Goal: Information Seeking & Learning: Learn about a topic

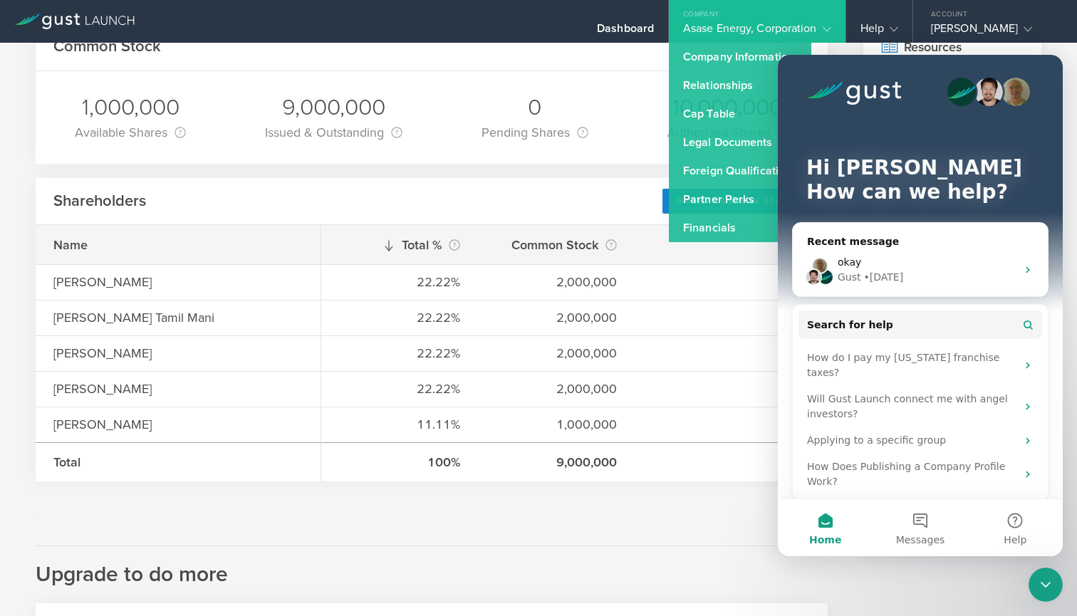
click at [782, 321] on div "Hi Christopher 👋 How can we help? Recent message okay Gust • 1d ago Search for …" at bounding box center [920, 282] width 285 height 454
click at [867, 241] on div "Recent message" at bounding box center [920, 241] width 227 height 15
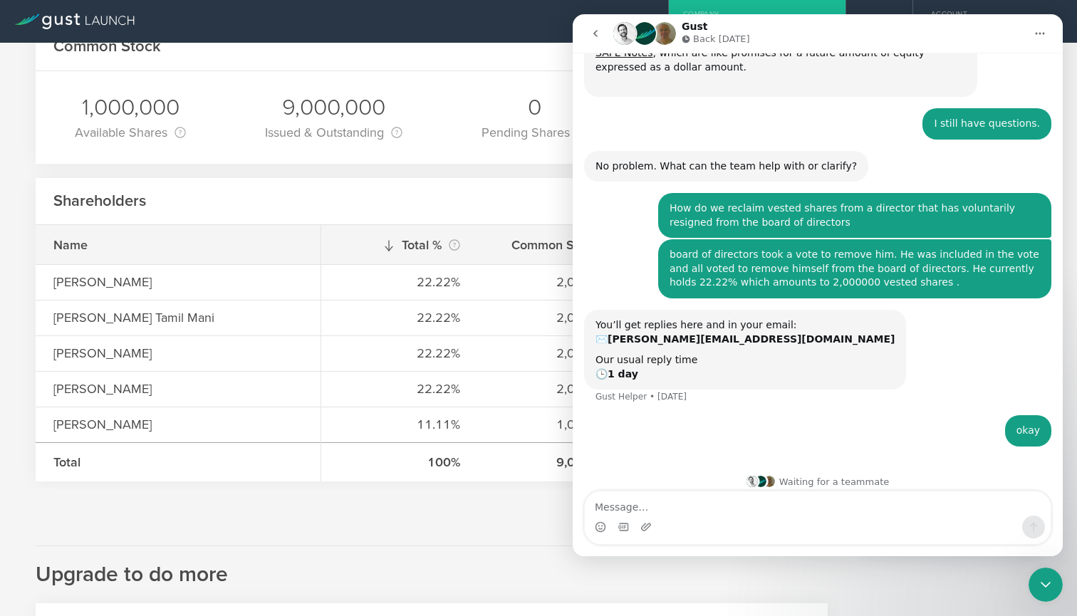
scroll to position [354, 0]
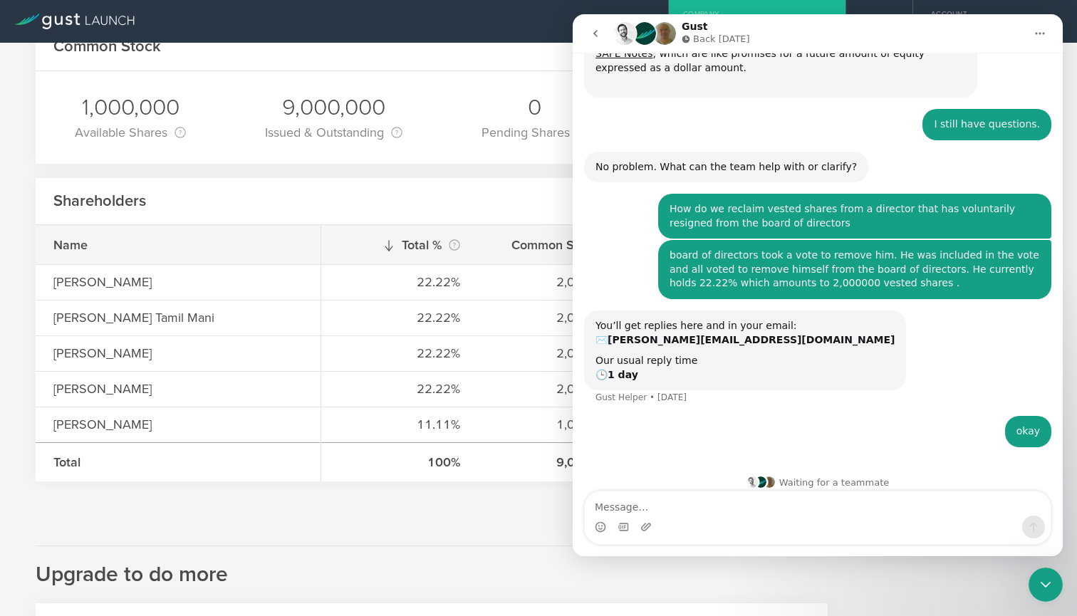
click at [594, 32] on icon "go back" at bounding box center [595, 33] width 11 height 11
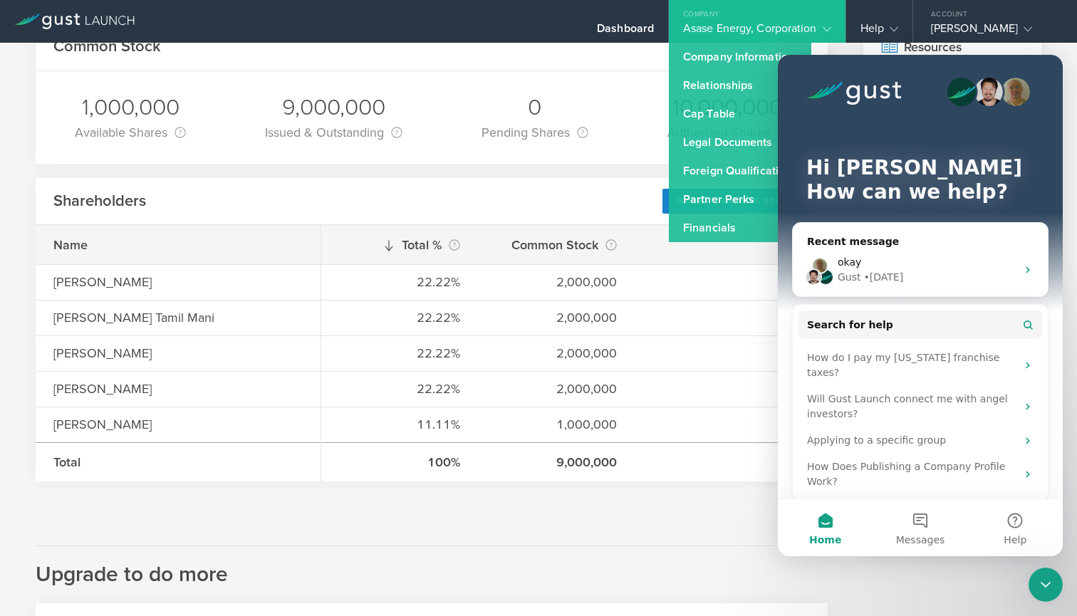
click at [599, 64] on div "Common Stock" at bounding box center [432, 48] width 792 height 48
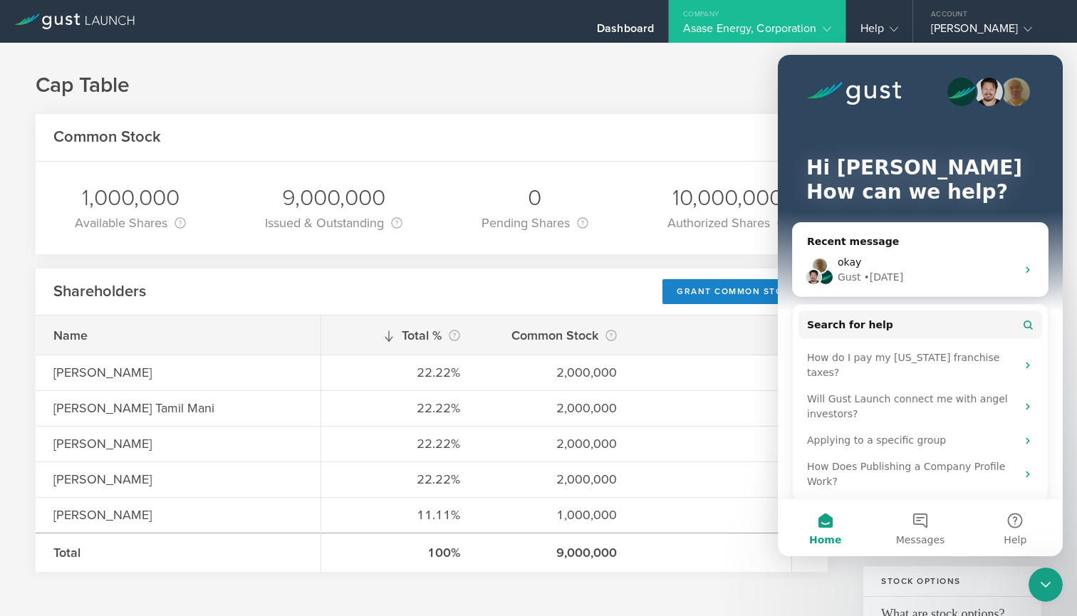
click at [797, 68] on div "Hi Christopher 👋 How can we help?" at bounding box center [920, 183] width 257 height 257
click at [926, 524] on button "Messages" at bounding box center [920, 527] width 95 height 57
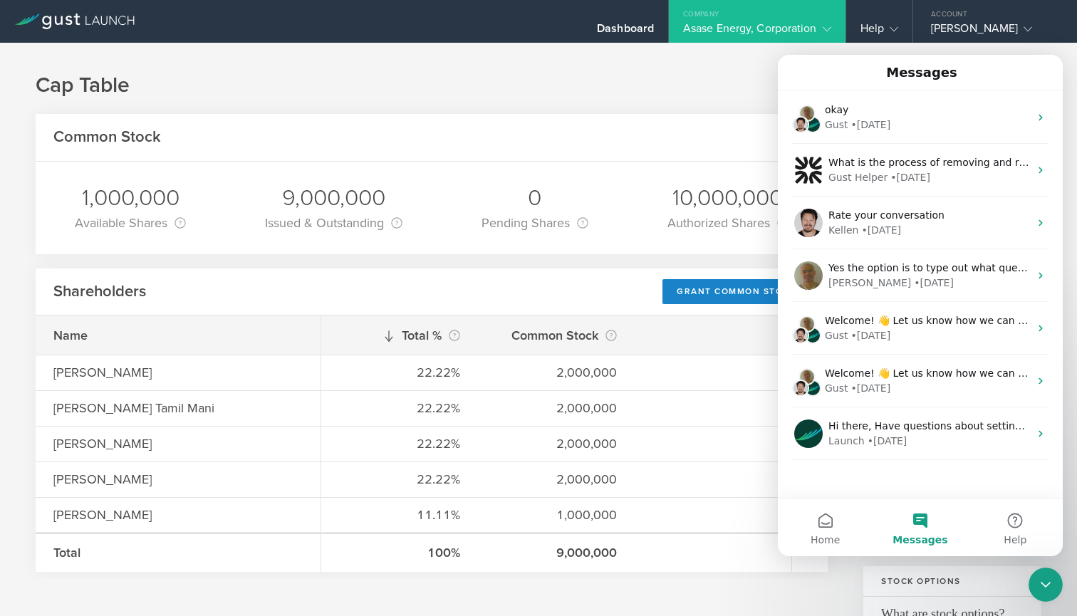
click at [806, 64] on div "Messages" at bounding box center [920, 73] width 266 height 24
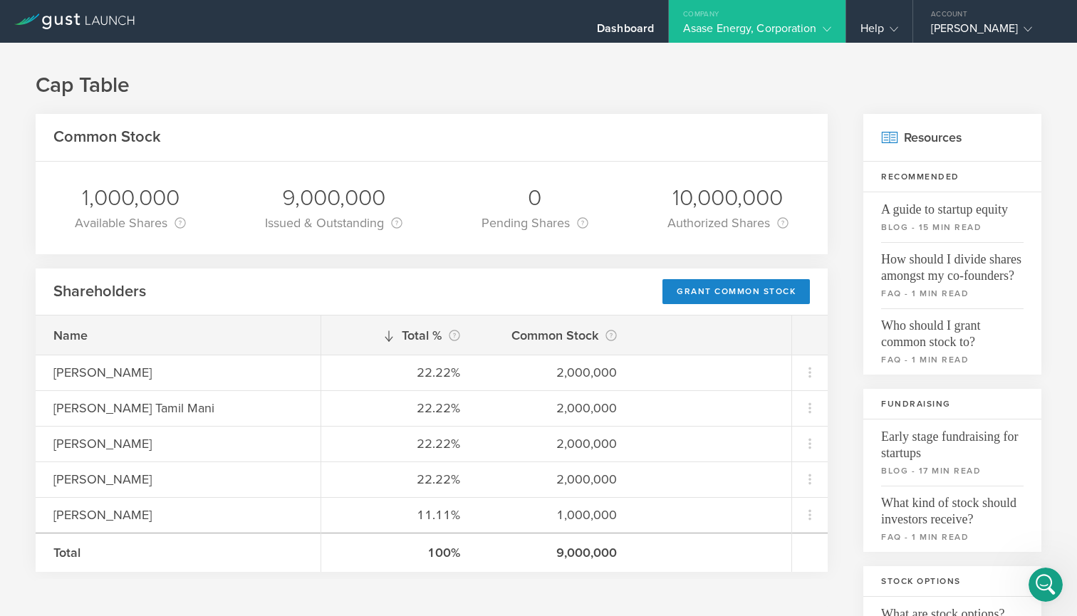
click at [827, 24] on gust-icon at bounding box center [824, 28] width 14 height 14
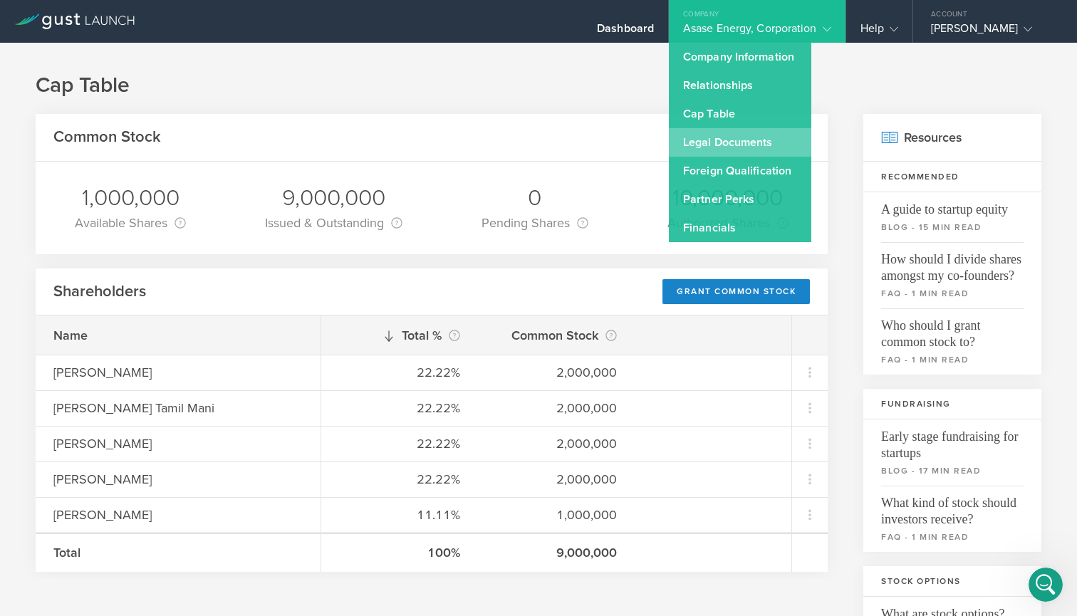
click at [737, 137] on link "Legal Documents" at bounding box center [740, 142] width 143 height 29
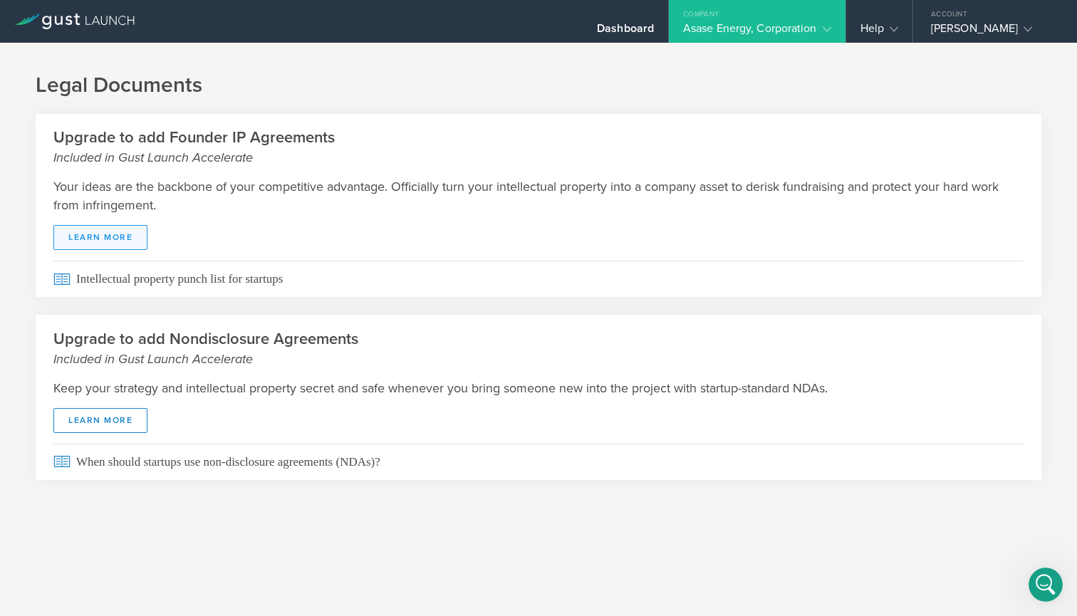
click at [94, 234] on link "Learn More" at bounding box center [100, 237] width 94 height 25
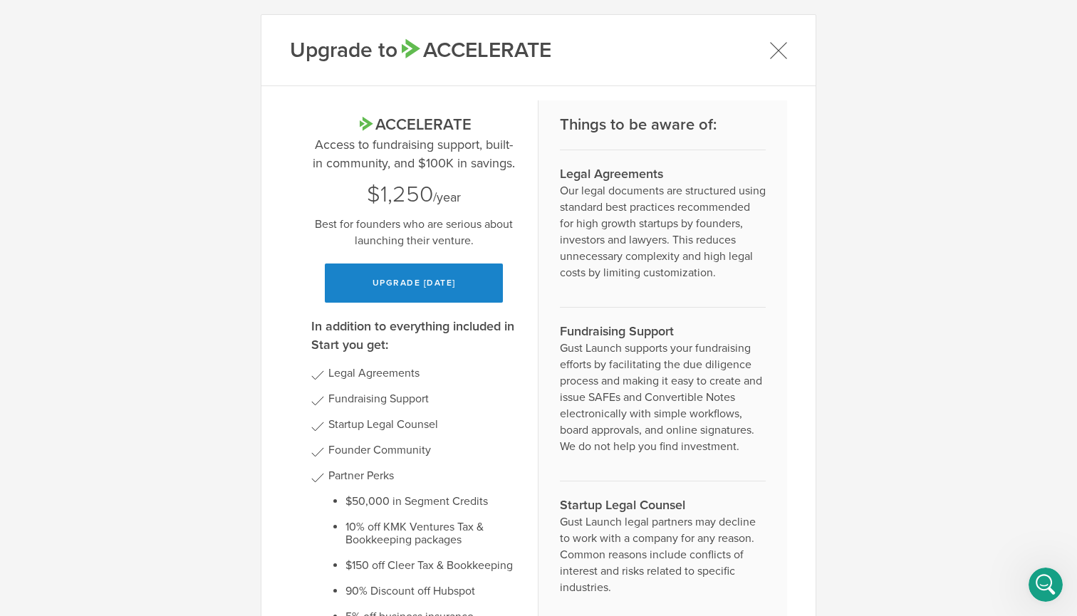
click at [773, 48] on icon at bounding box center [779, 50] width 18 height 18
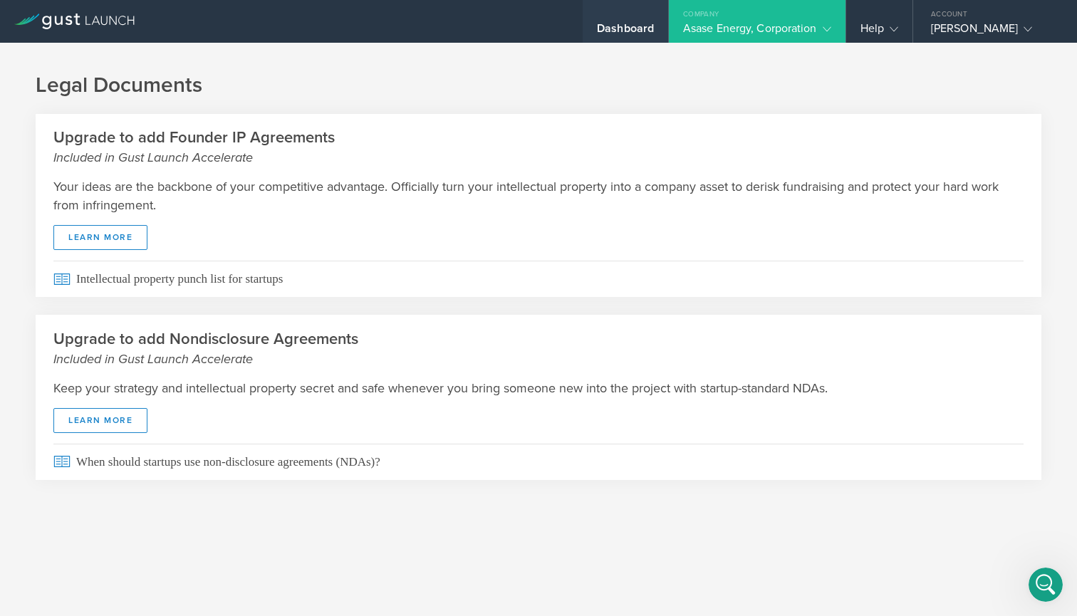
click at [619, 20] on div "Dashboard" at bounding box center [626, 21] width 86 height 43
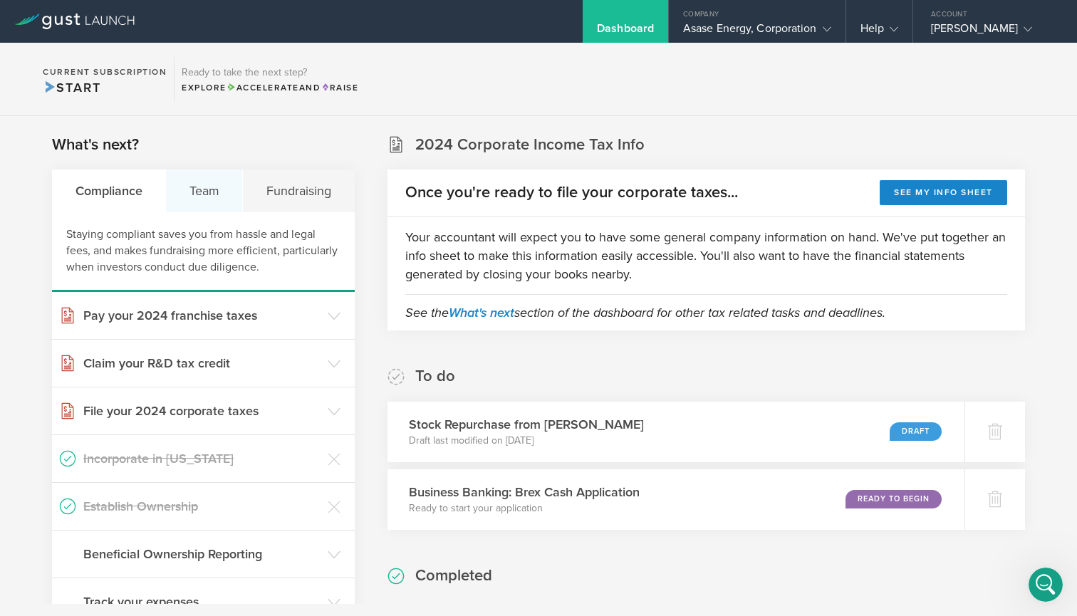
click at [199, 187] on div "Team" at bounding box center [204, 191] width 77 height 43
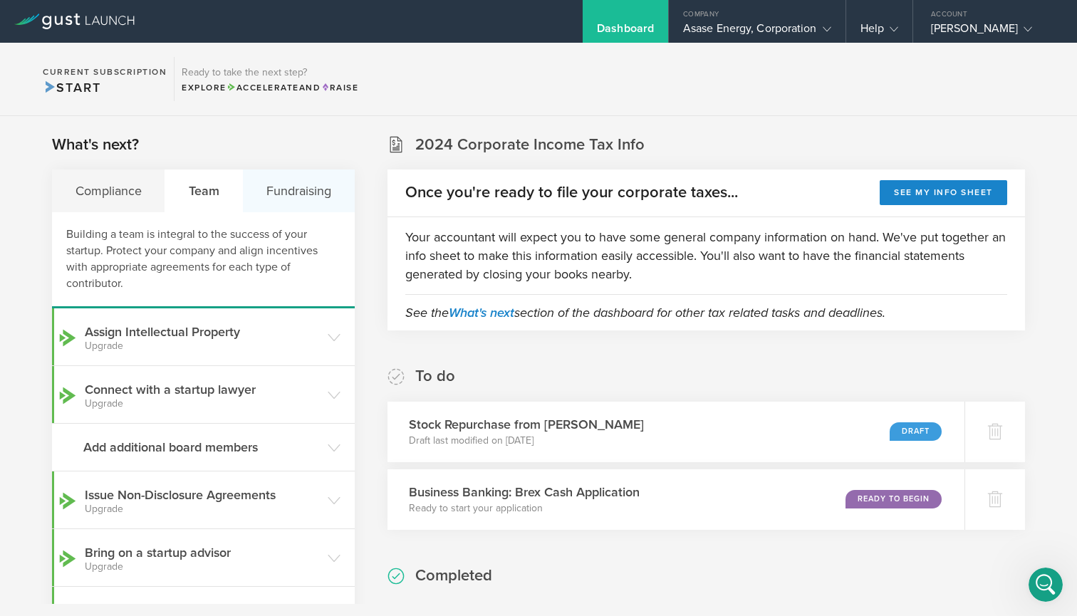
click at [299, 192] on div "Fundraising" at bounding box center [298, 191] width 111 height 43
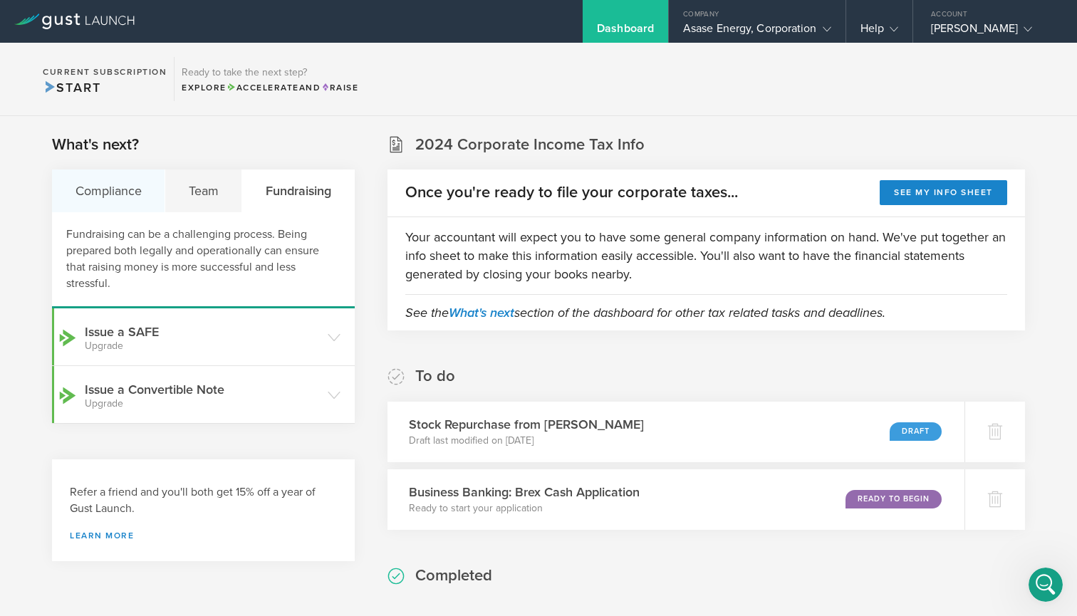
click at [119, 188] on div "Compliance" at bounding box center [108, 191] width 113 height 43
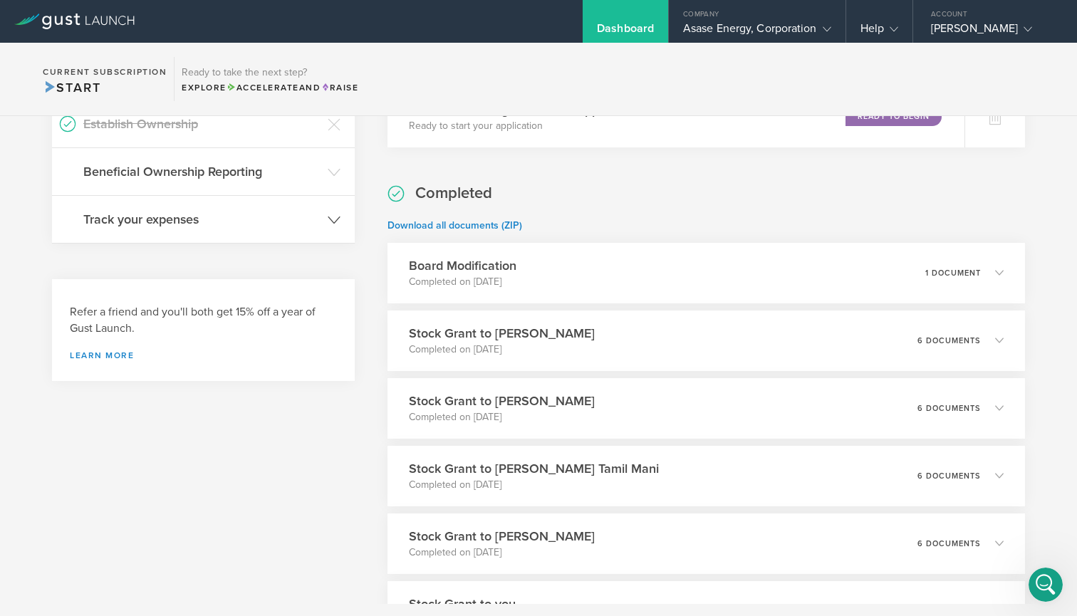
scroll to position [403, 0]
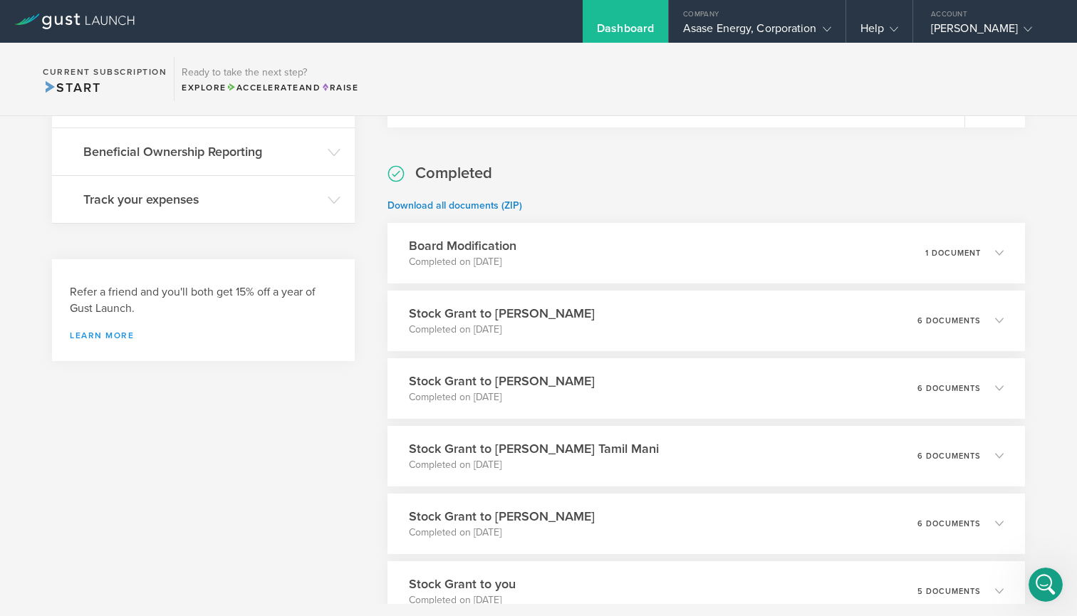
click at [129, 333] on link "Learn more" at bounding box center [203, 335] width 267 height 9
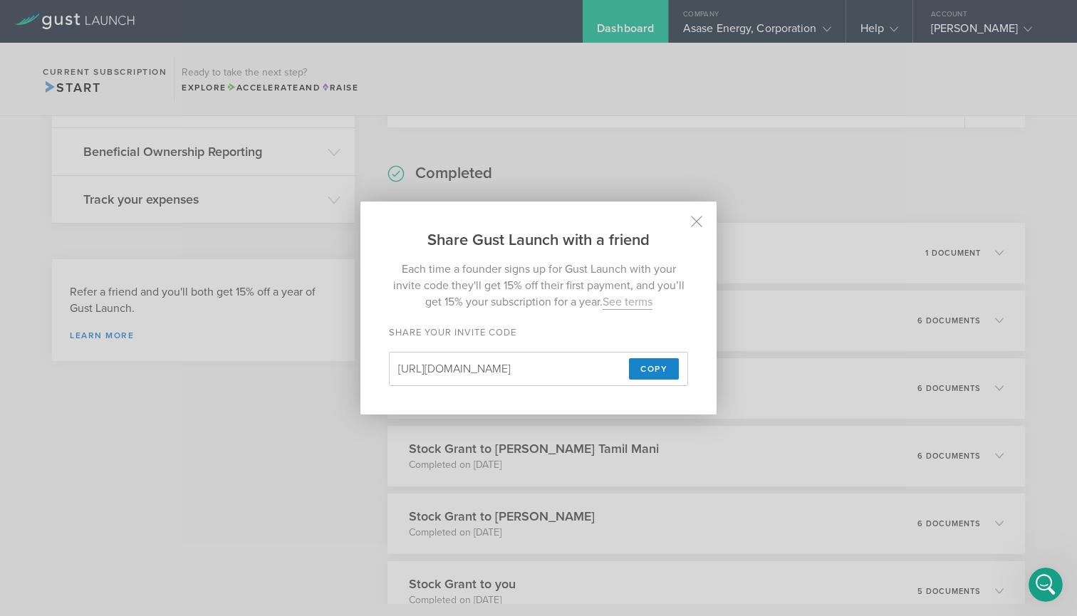
scroll to position [0, 0]
click at [697, 219] on icon at bounding box center [697, 222] width 12 height 12
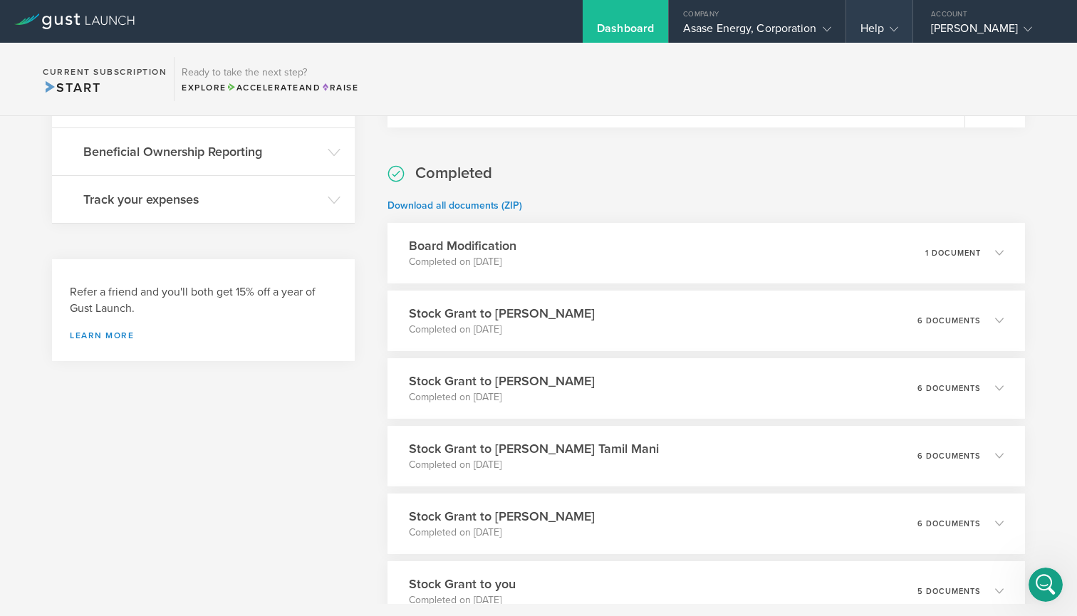
click at [884, 26] on div "Help" at bounding box center [880, 31] width 38 height 21
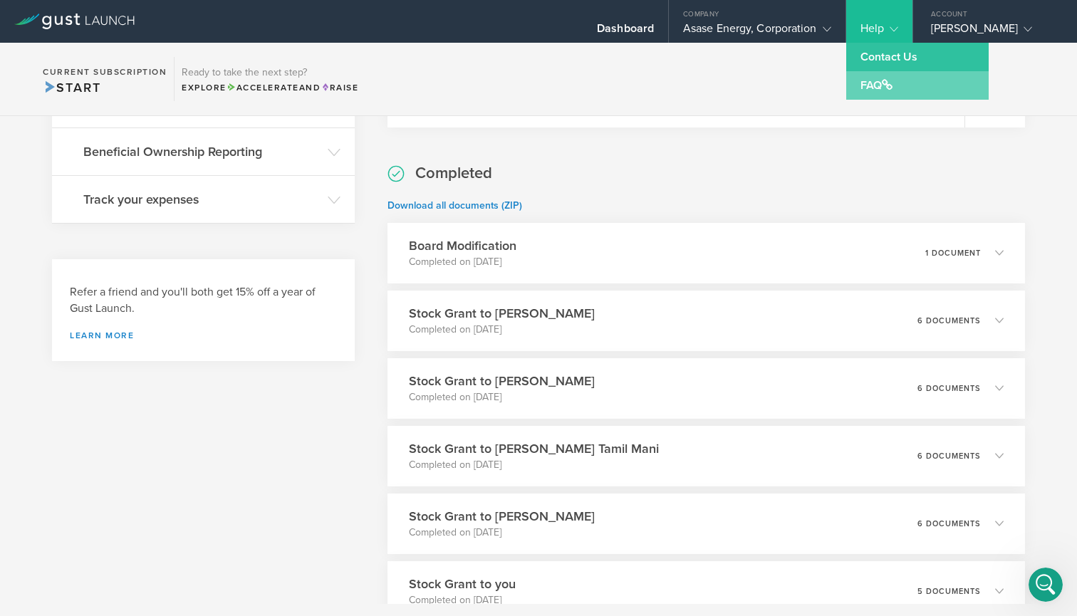
click at [874, 82] on link "FAQ" at bounding box center [917, 85] width 143 height 29
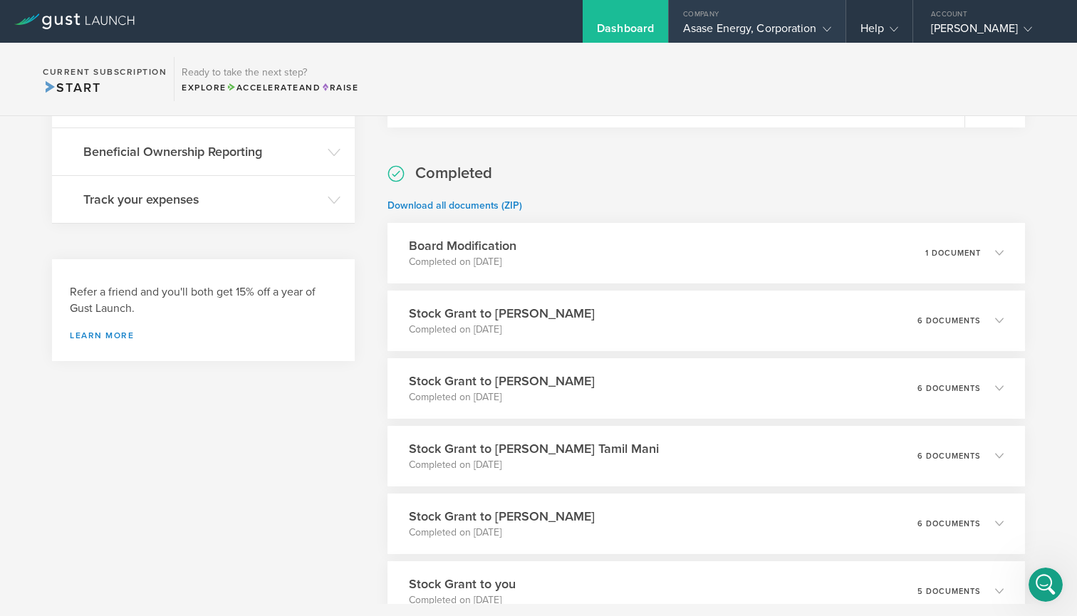
click at [793, 27] on div "Asase Energy, Corporation" at bounding box center [757, 31] width 148 height 21
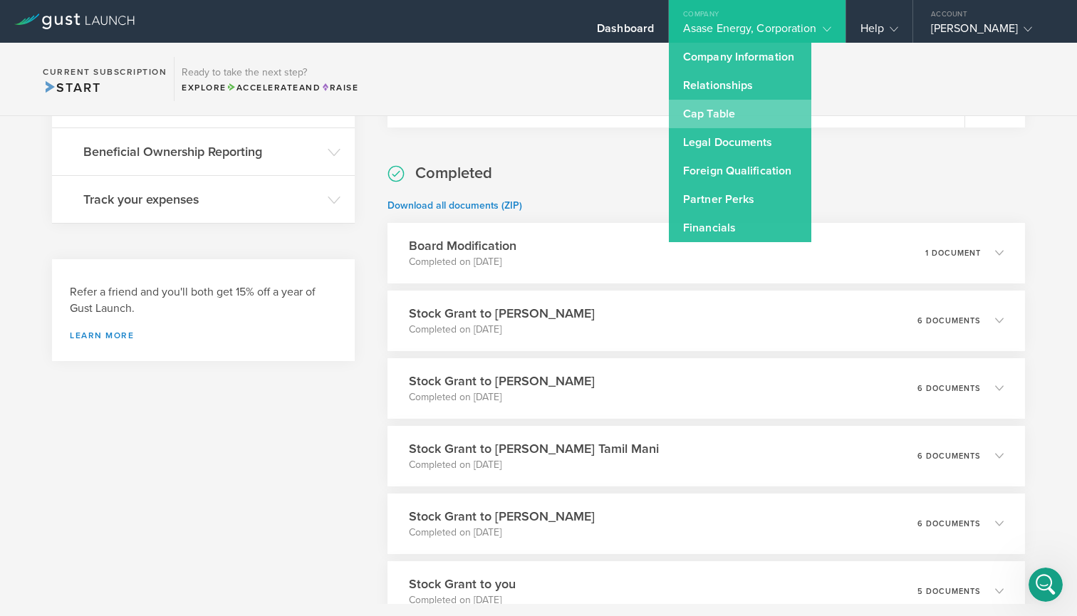
click at [739, 104] on link "Cap Table" at bounding box center [740, 114] width 143 height 29
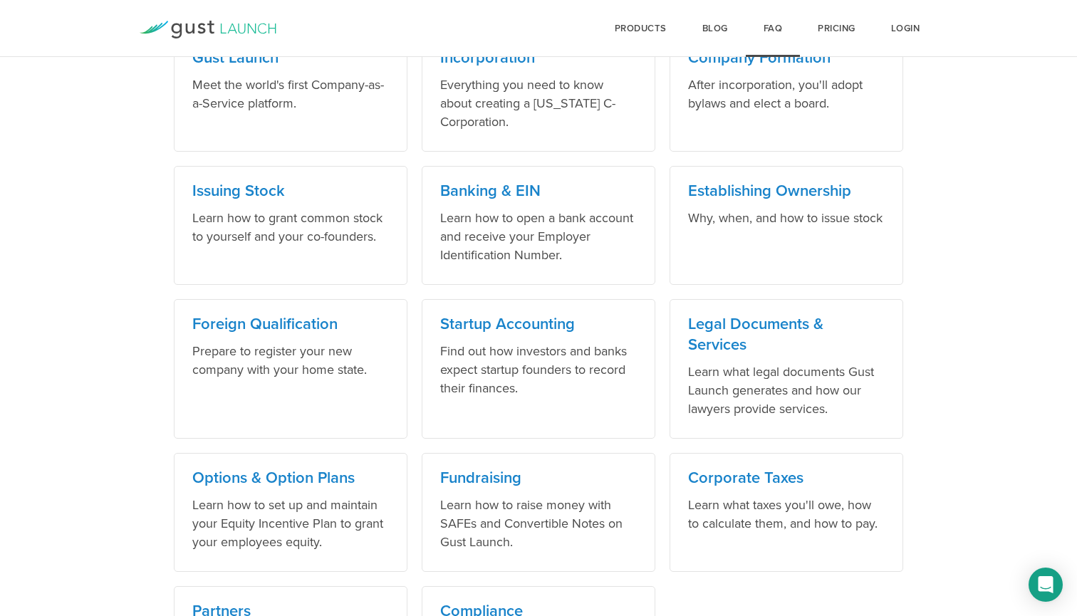
scroll to position [701, 0]
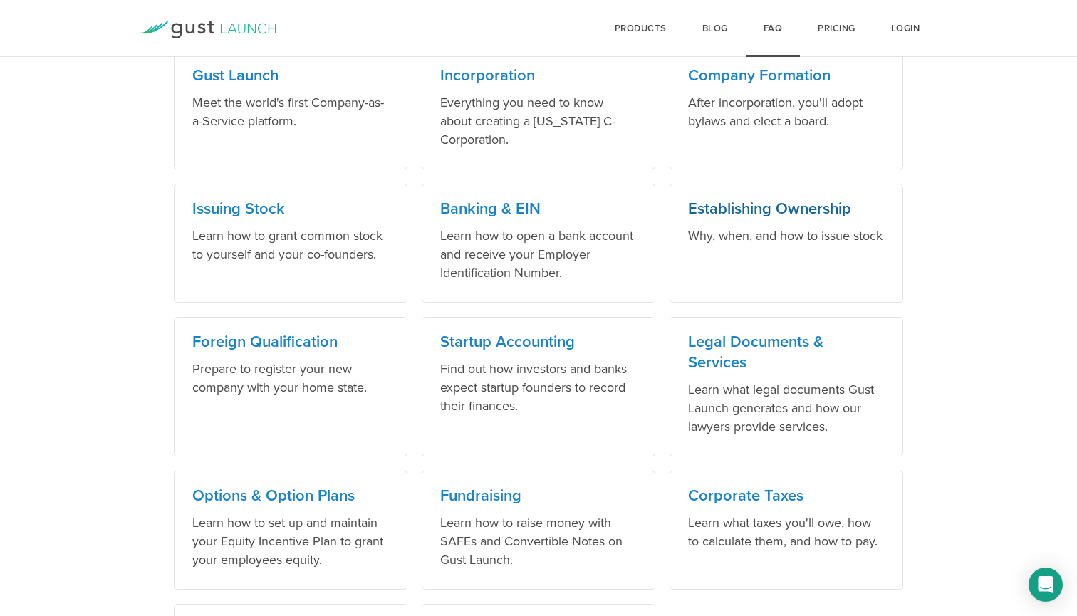
click at [767, 208] on h3 "Establishing Ownership" at bounding box center [786, 209] width 197 height 21
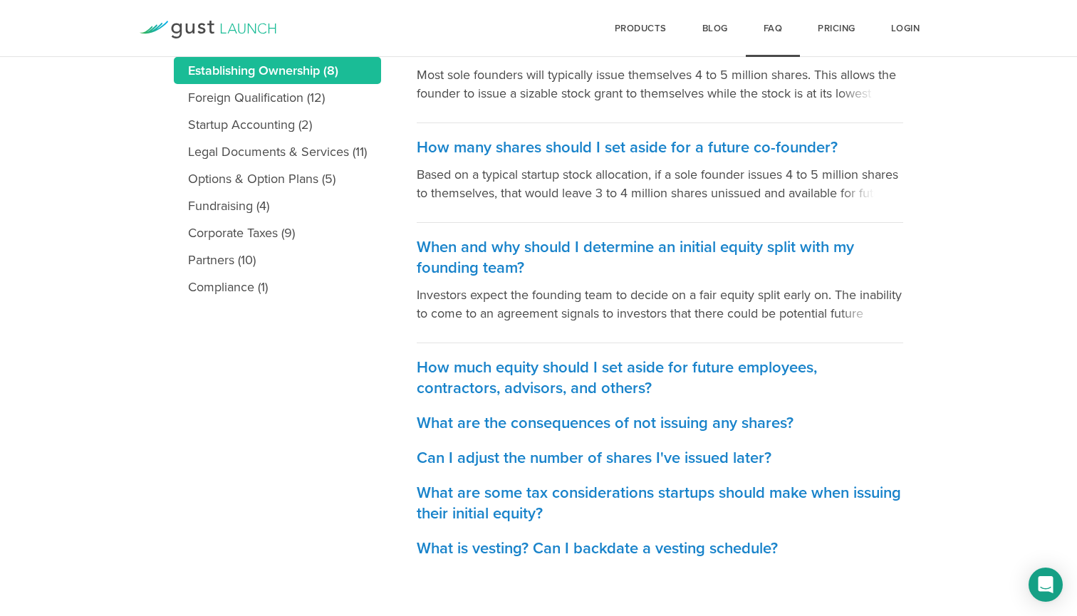
scroll to position [338, 0]
click at [608, 456] on h3 "Can I adjust the number of shares I've issued later?" at bounding box center [660, 458] width 487 height 21
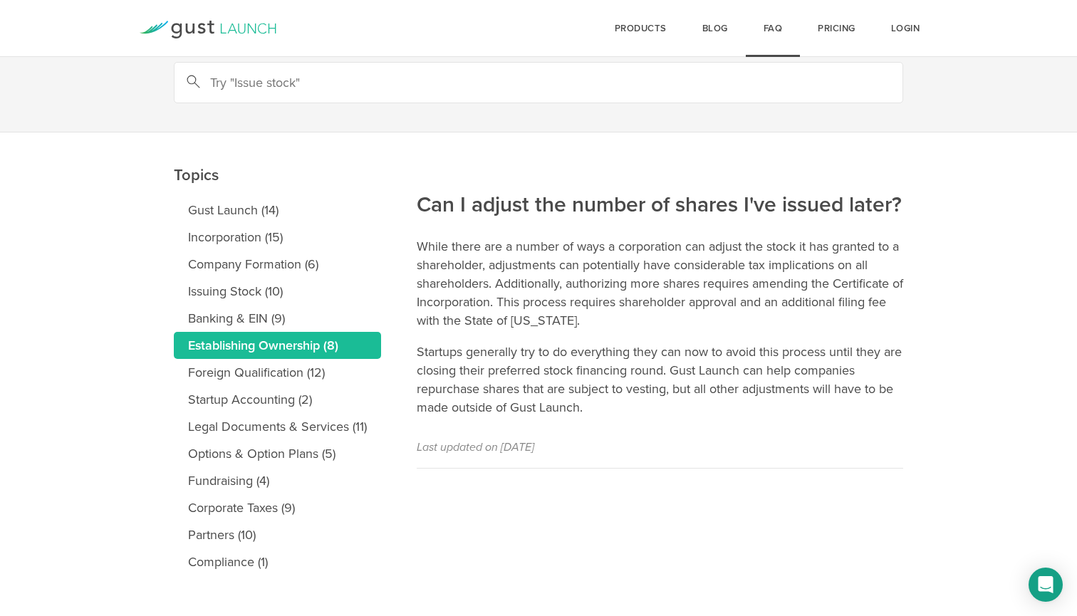
scroll to position [78, 0]
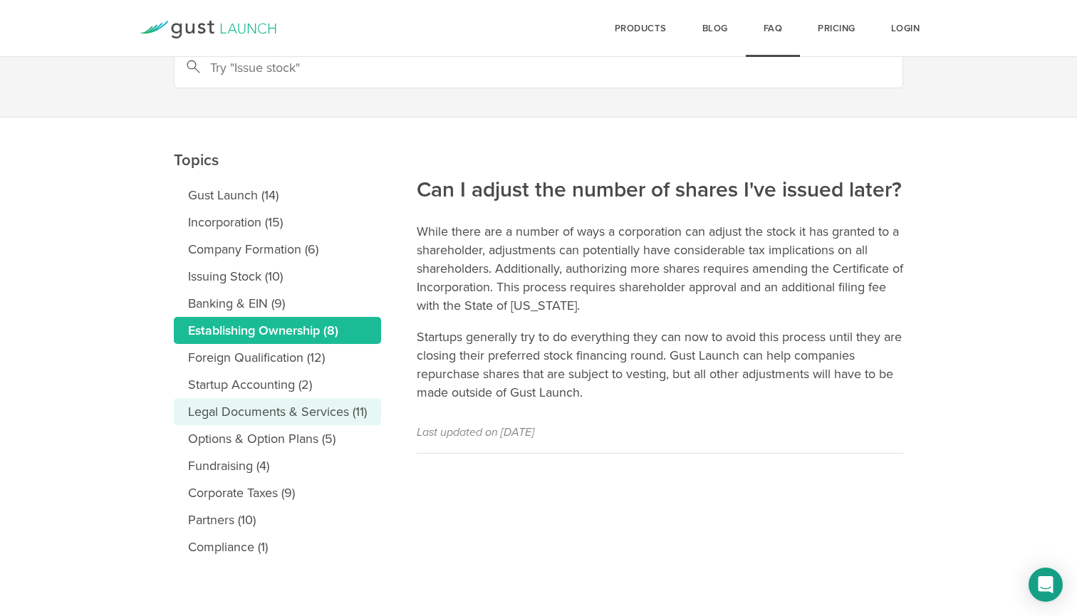
click at [269, 413] on link "Legal Documents & Services (11)" at bounding box center [277, 411] width 207 height 27
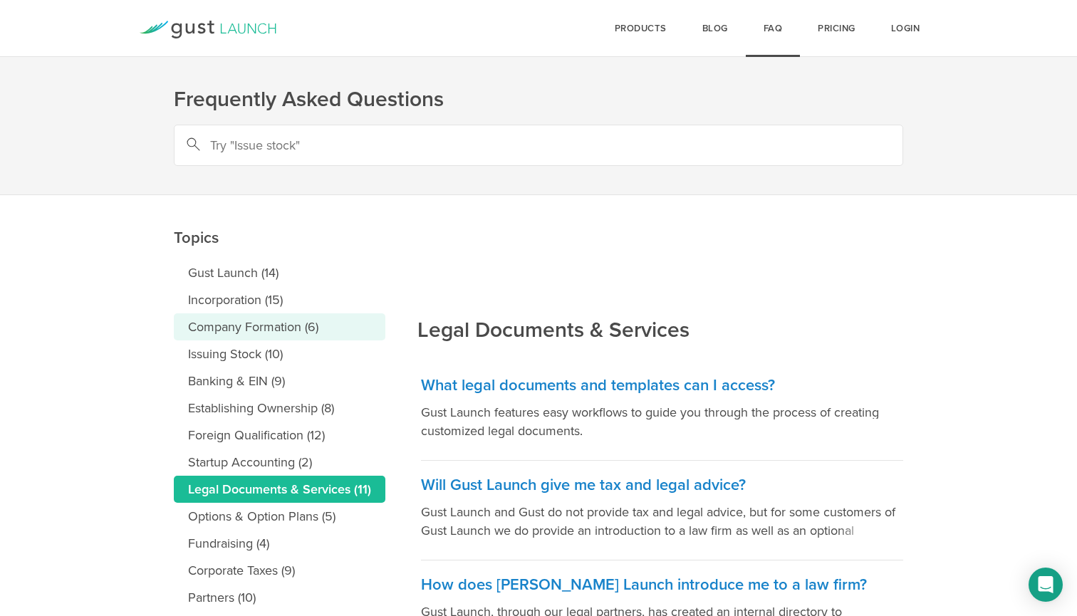
click at [257, 325] on link "Company Formation (6)" at bounding box center [280, 327] width 212 height 27
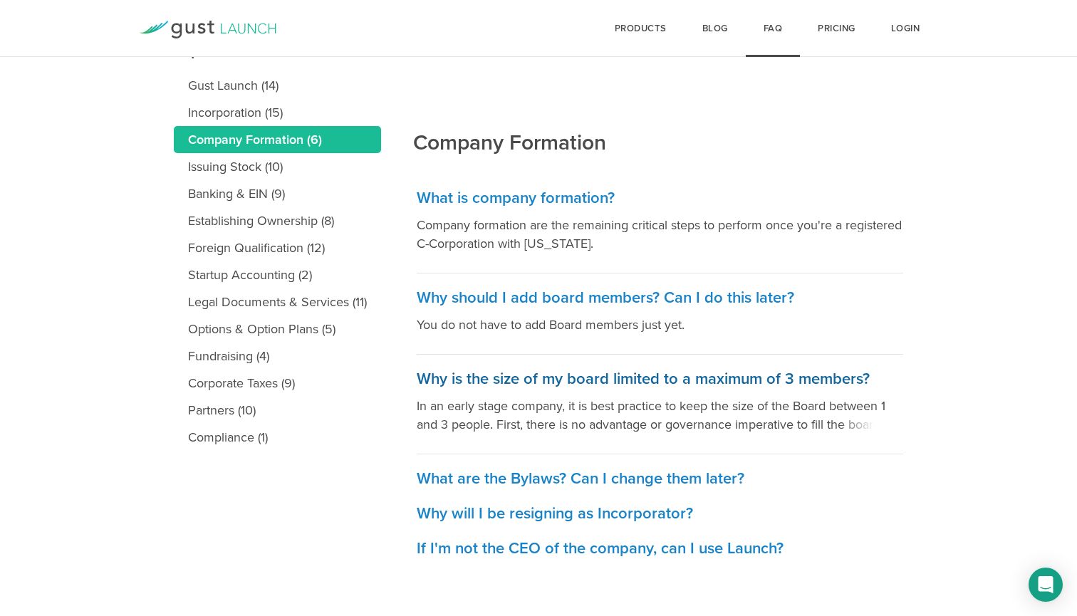
scroll to position [187, 0]
click at [553, 190] on h3 "What is company formation?" at bounding box center [660, 198] width 487 height 21
click at [604, 294] on h3 "Why should I add board members? Can I do this later?" at bounding box center [660, 298] width 487 height 21
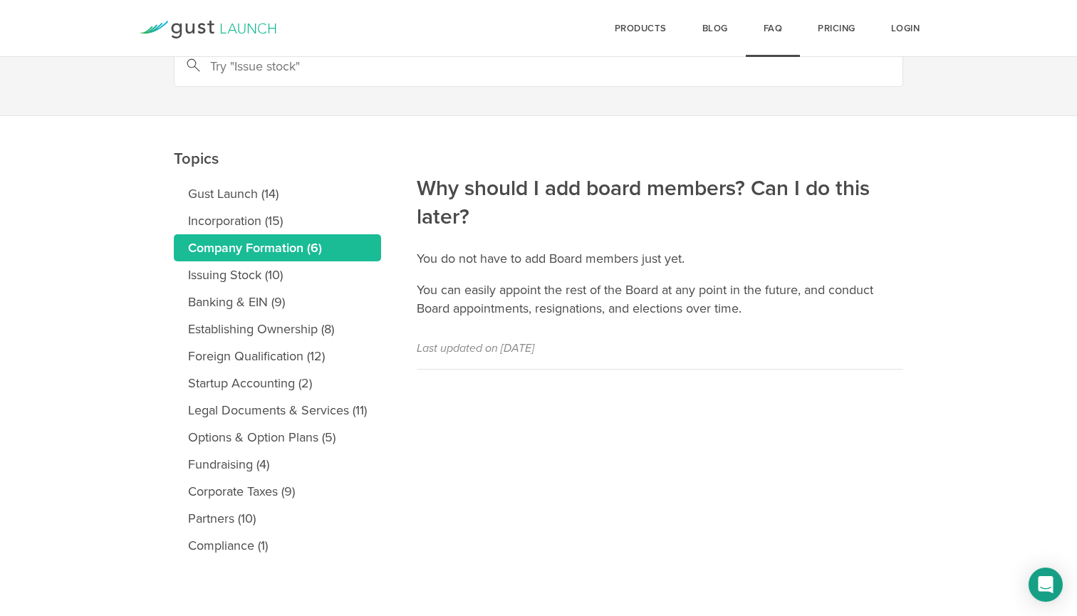
scroll to position [79, 0]
click at [239, 283] on link "Issuing Stock (10)" at bounding box center [277, 274] width 207 height 27
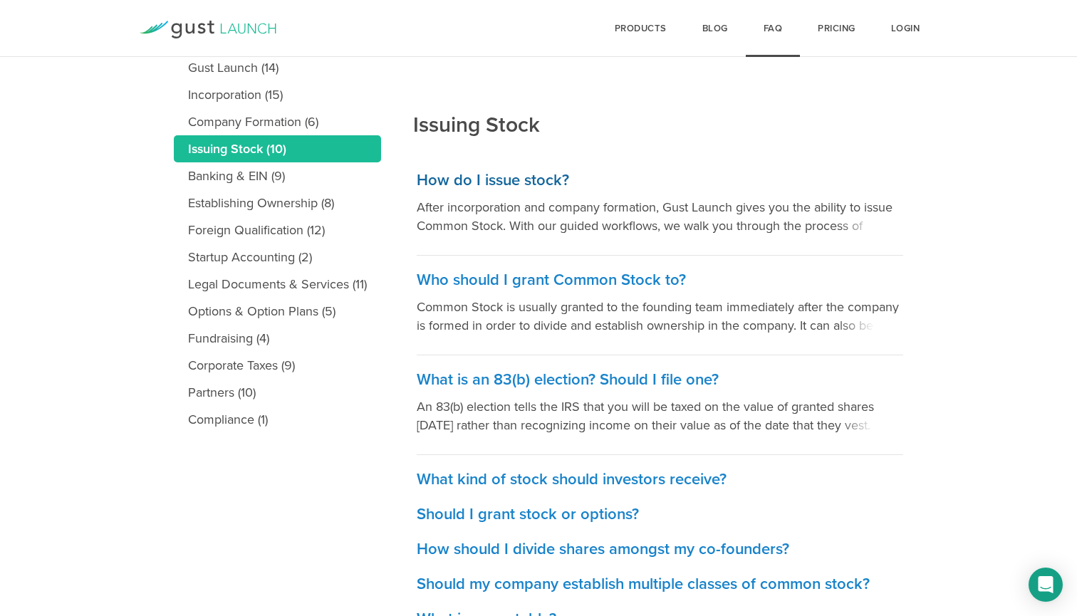
scroll to position [212, 0]
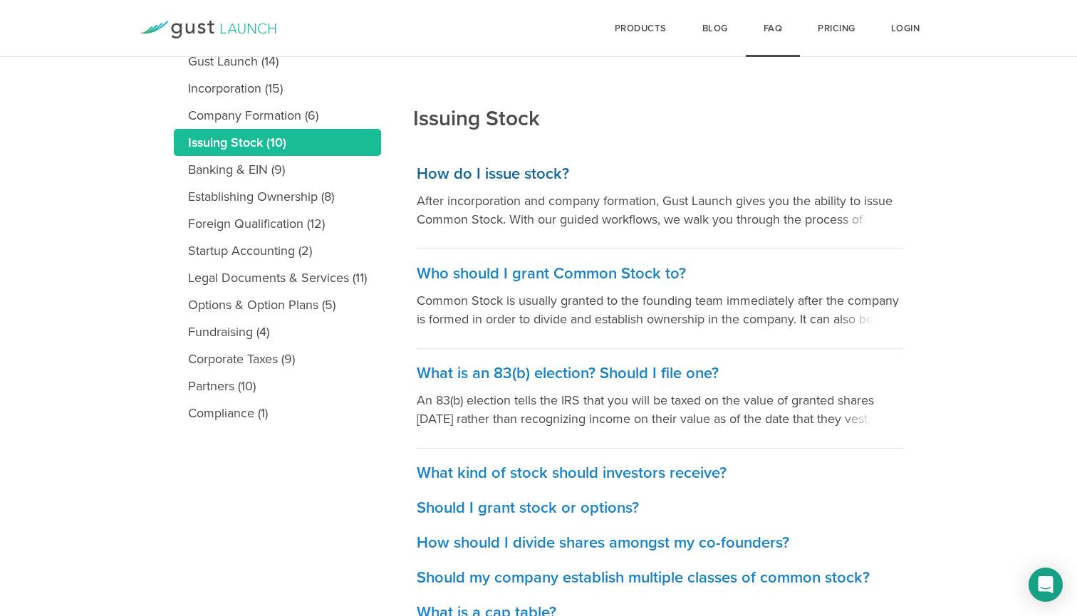
click at [500, 172] on h3 "How do I issue stock?" at bounding box center [660, 174] width 487 height 21
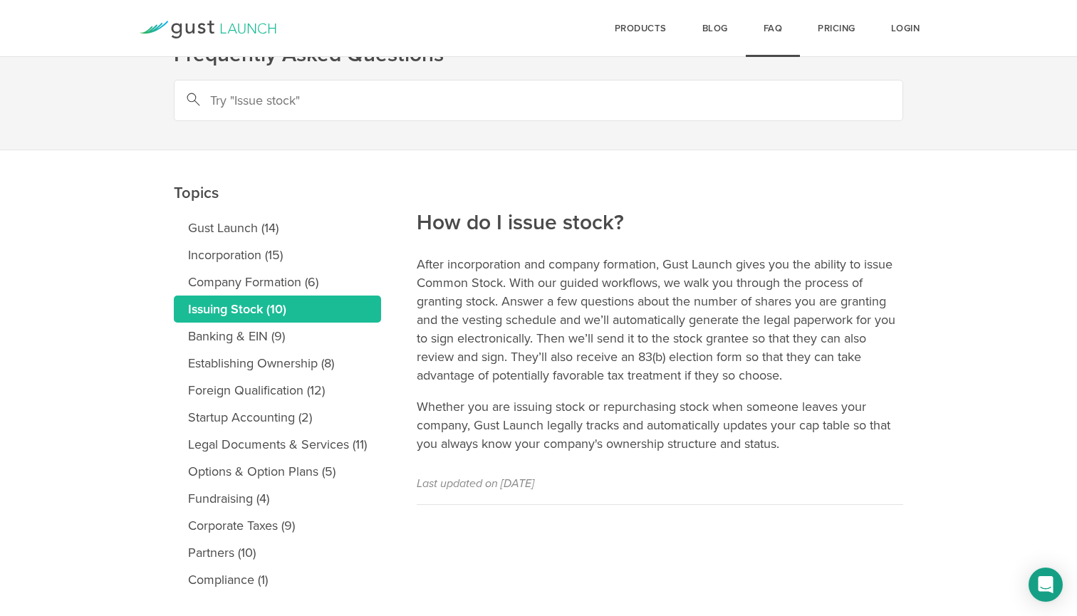
scroll to position [46, 0]
